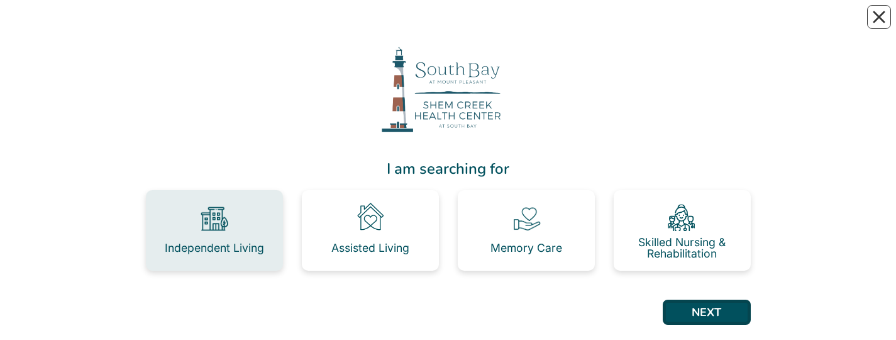
click at [245, 249] on div "Independent Living" at bounding box center [214, 247] width 99 height 11
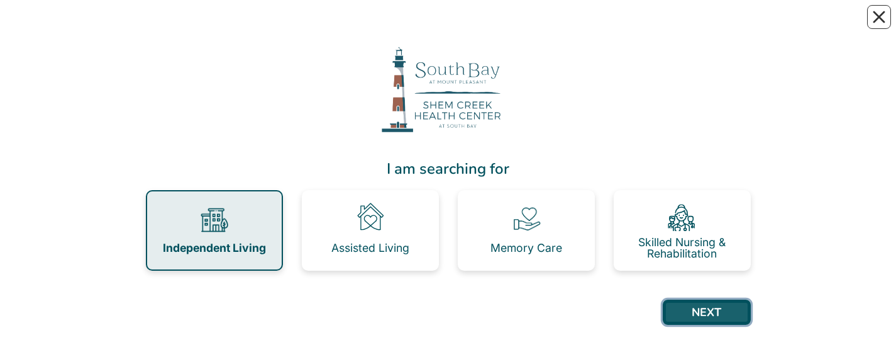
click at [728, 277] on button "NEXT" at bounding box center [707, 311] width 88 height 25
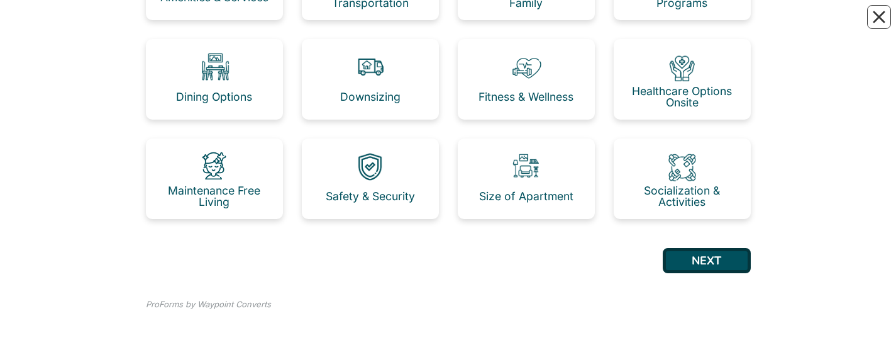
scroll to position [262, 0]
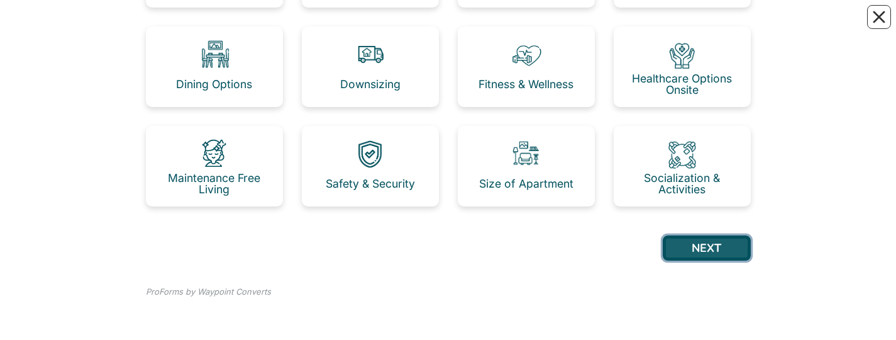
click at [715, 250] on button "NEXT" at bounding box center [707, 247] width 88 height 25
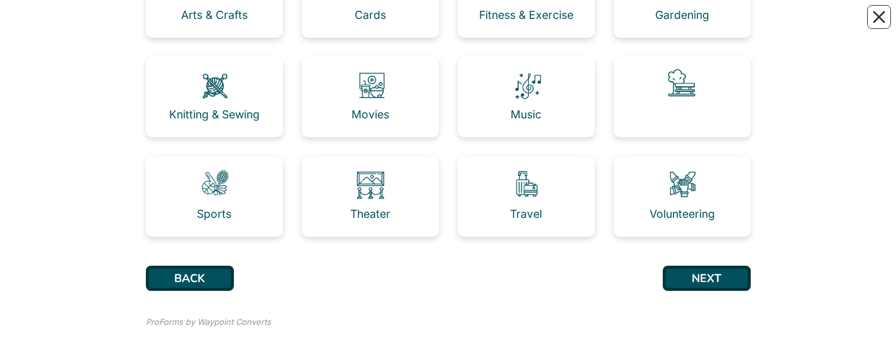
scroll to position [262, 0]
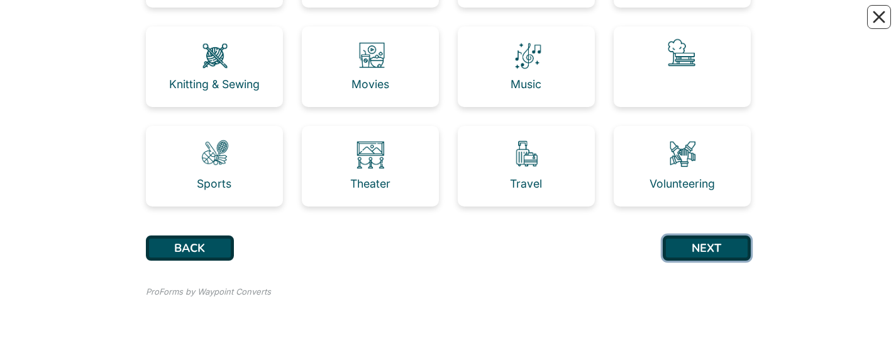
click at [715, 250] on button "NEXT" at bounding box center [707, 247] width 88 height 25
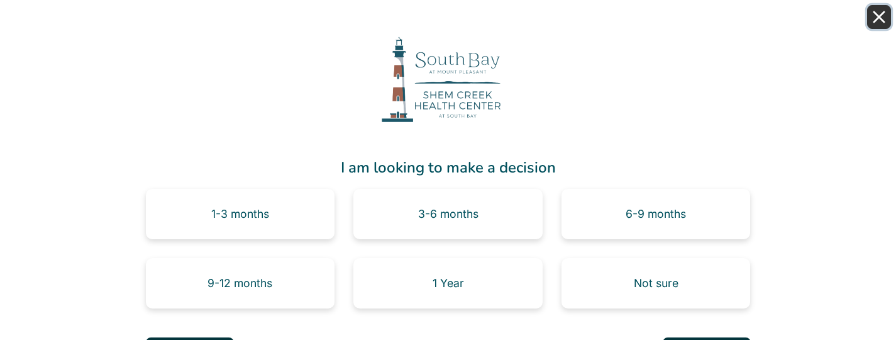
click at [888, 13] on button "Close" at bounding box center [880, 17] width 24 height 24
